Goal: Check status: Verify the current state of an ongoing process or item

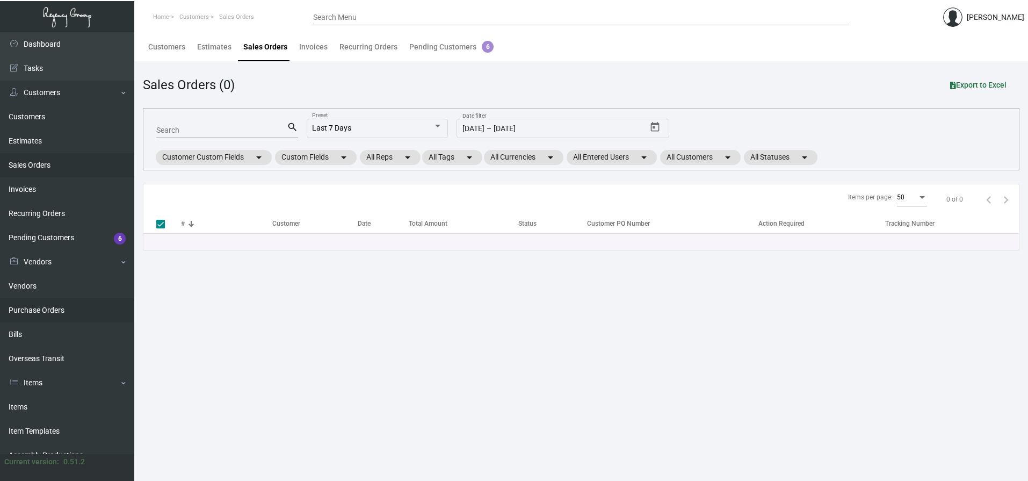
click at [46, 309] on link "Purchase Orders" at bounding box center [67, 310] width 134 height 24
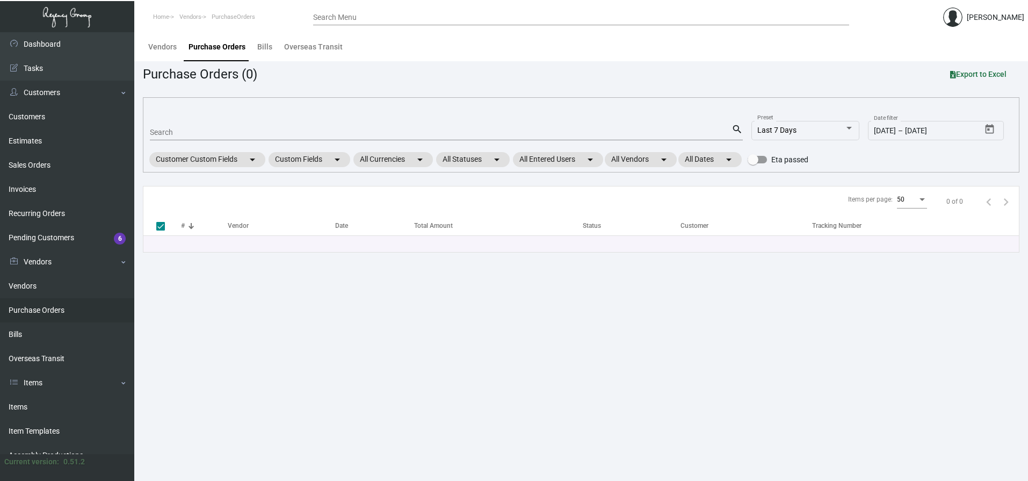
click at [193, 127] on div "Search" at bounding box center [440, 131] width 581 height 17
paste input "102369"
type input "102369"
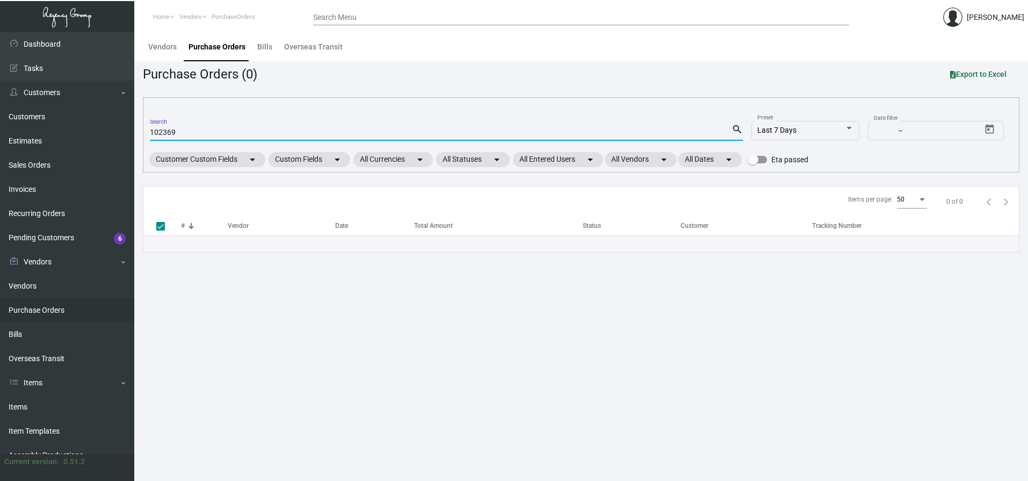
checkbox input "false"
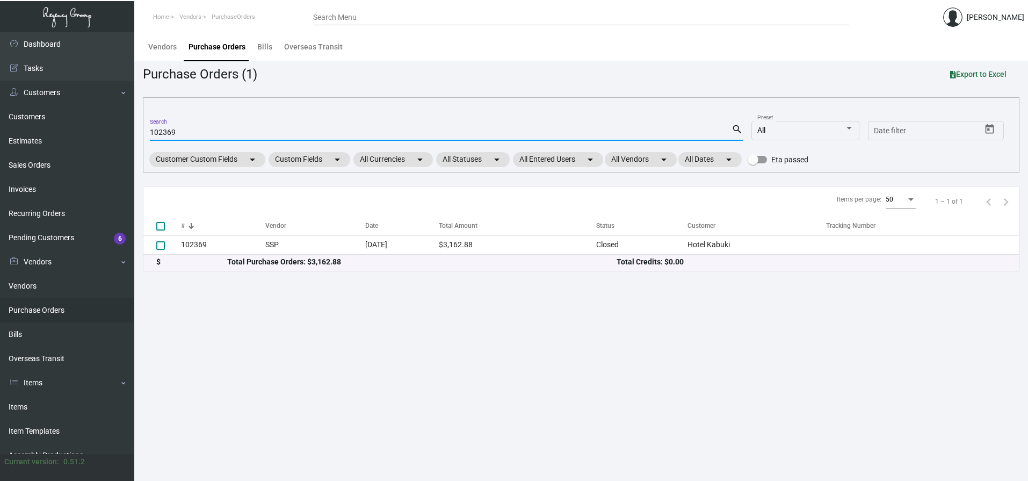
type input "102369"
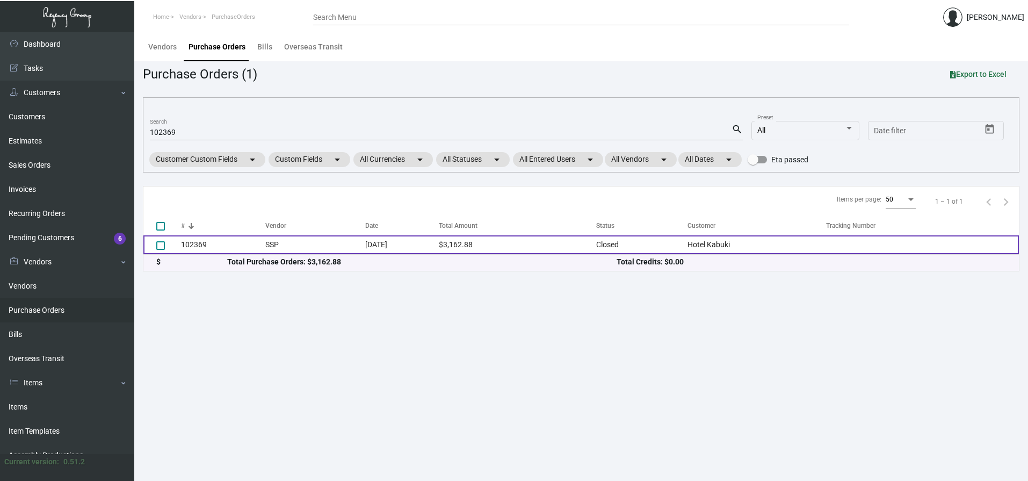
click at [197, 245] on td "102369" at bounding box center [223, 244] width 84 height 19
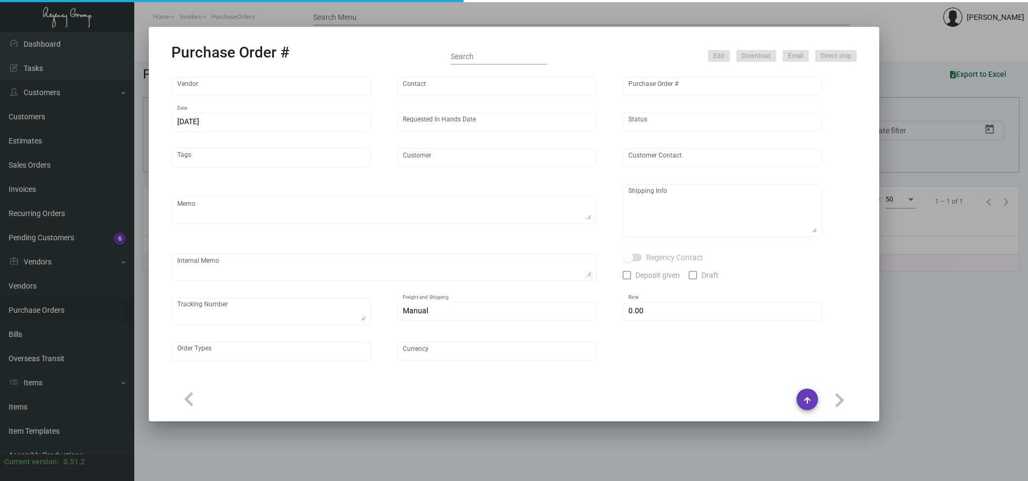
type input "SSP"
type input "[PERSON_NAME]"
type input "102369"
type input "[DATE]"
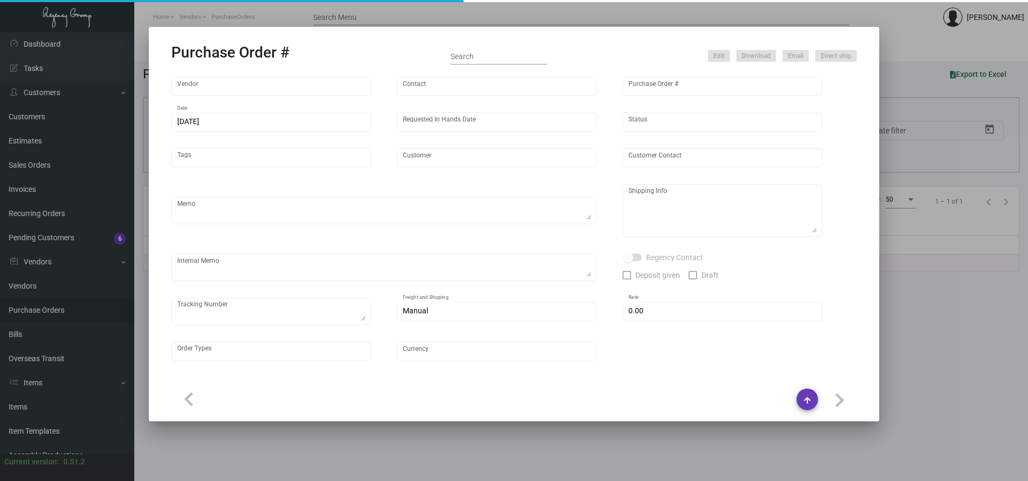
type input "Hotel Kabuki"
type input "[PERSON_NAME]"
type textarea "Quote# 5311400 / Purchase Order #77375 2/19 - "I am sorry but the ship date was…"
type textarea "Hotel Kabuki - [PERSON_NAME] [STREET_ADDRESS]"
type input "$ 0.00"
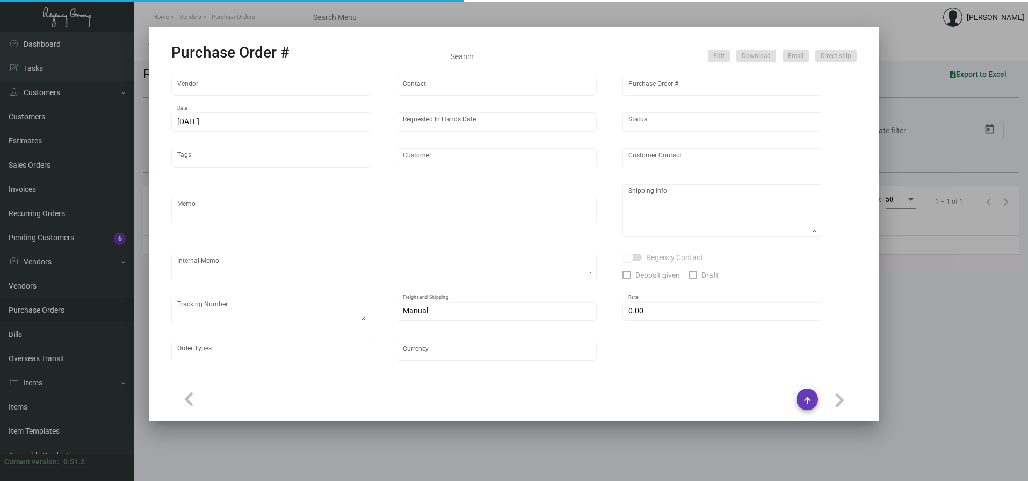
type input "United States Dollar $"
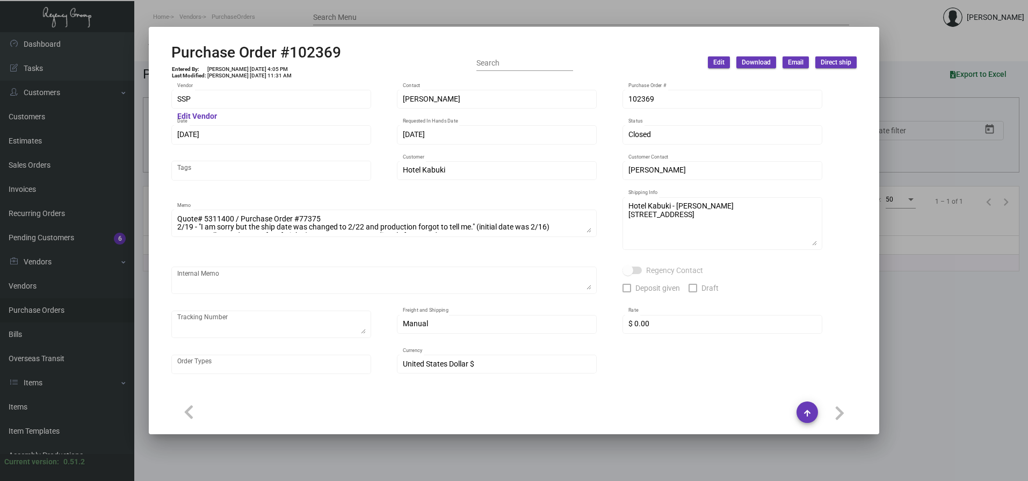
click at [520, 323] on div "Manual" at bounding box center [492, 323] width 179 height 9
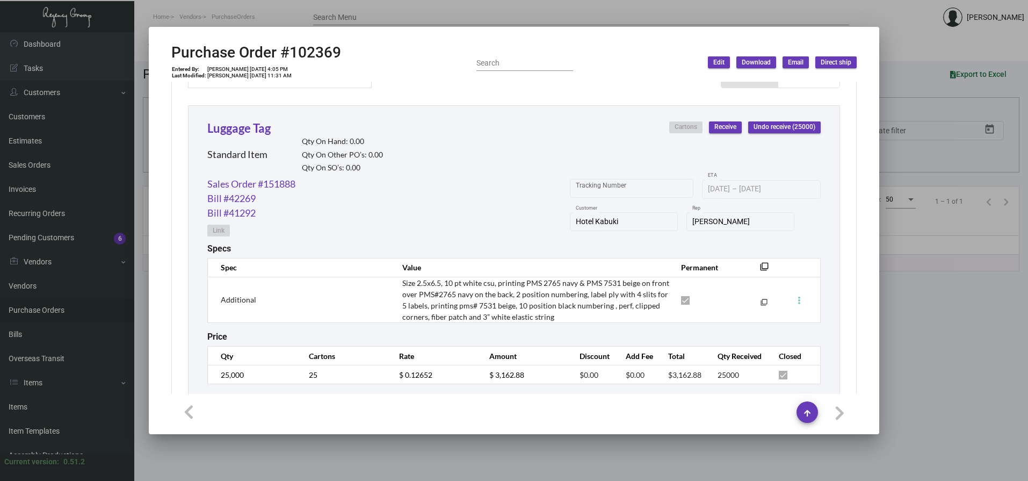
scroll to position [505, 0]
